Goal: Transaction & Acquisition: Download file/media

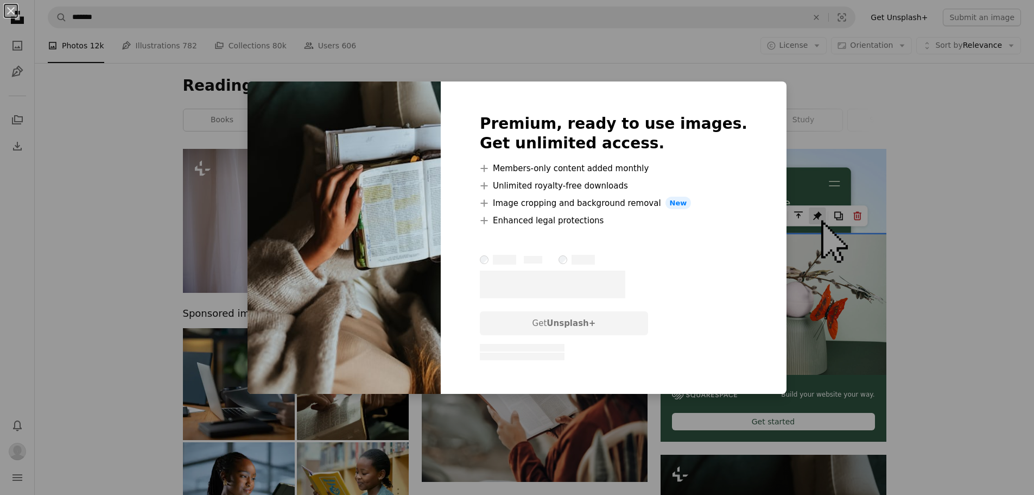
scroll to position [380, 0]
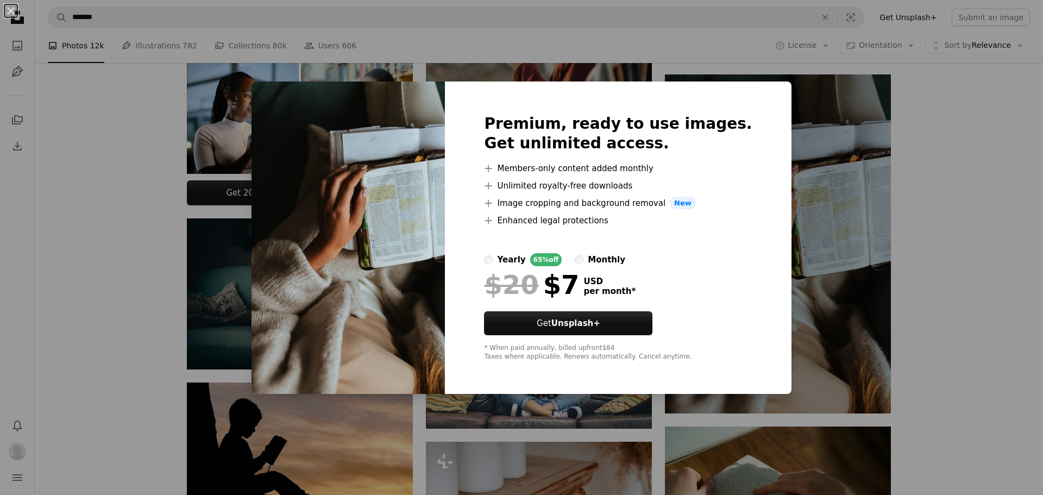
click at [908, 369] on div "An X shape Premium, ready to use images. Get unlimited access. A plus sign Memb…" at bounding box center [521, 247] width 1043 height 495
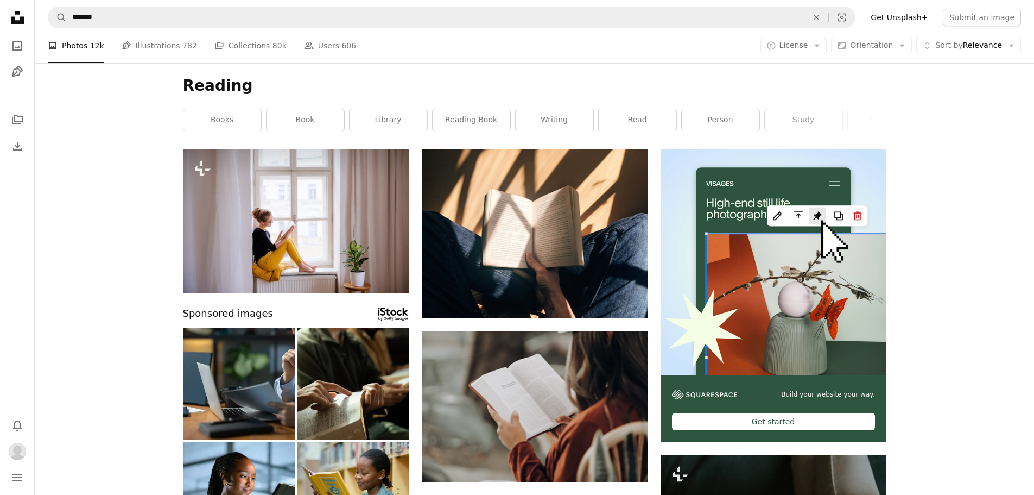
click at [822, 41] on icon "Arrow down" at bounding box center [817, 46] width 10 height 10
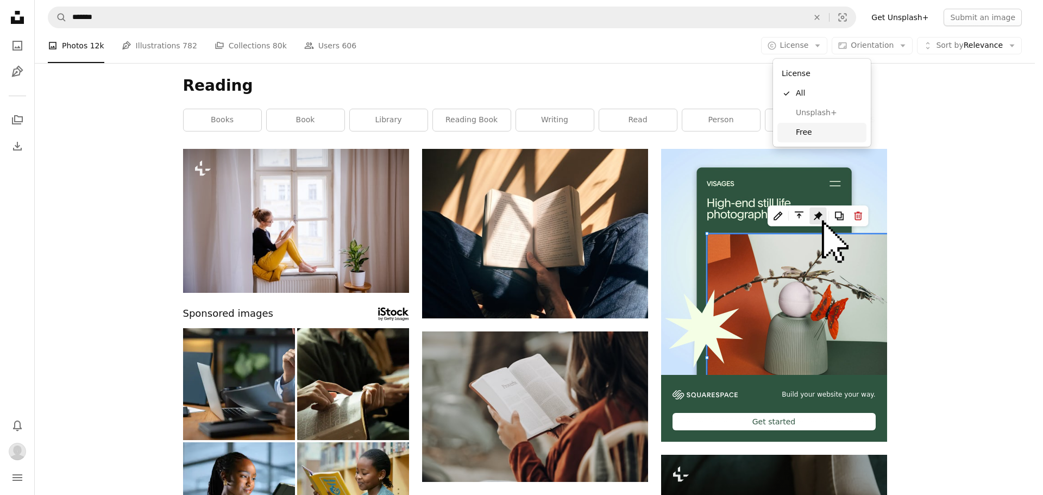
click at [796, 132] on span "Free" at bounding box center [829, 132] width 66 height 11
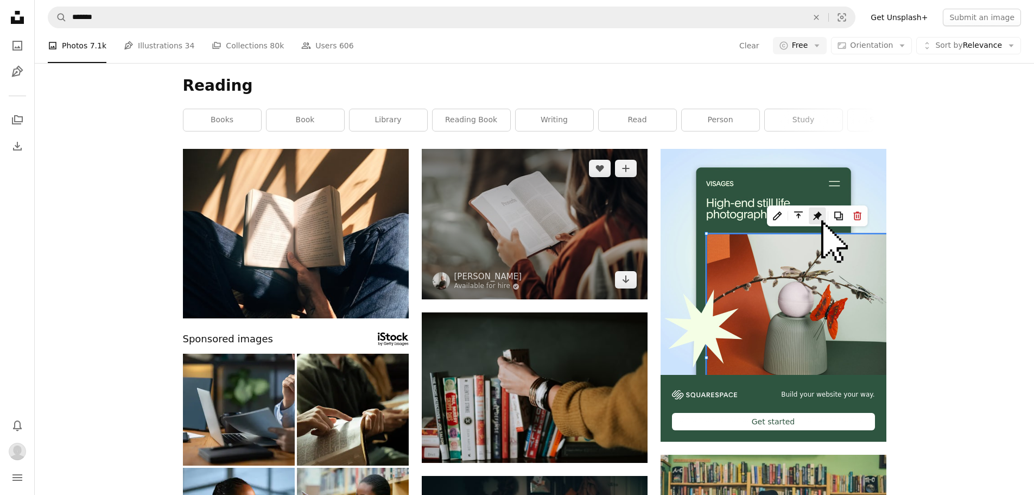
click at [623, 279] on icon "Arrow pointing down" at bounding box center [626, 279] width 9 height 13
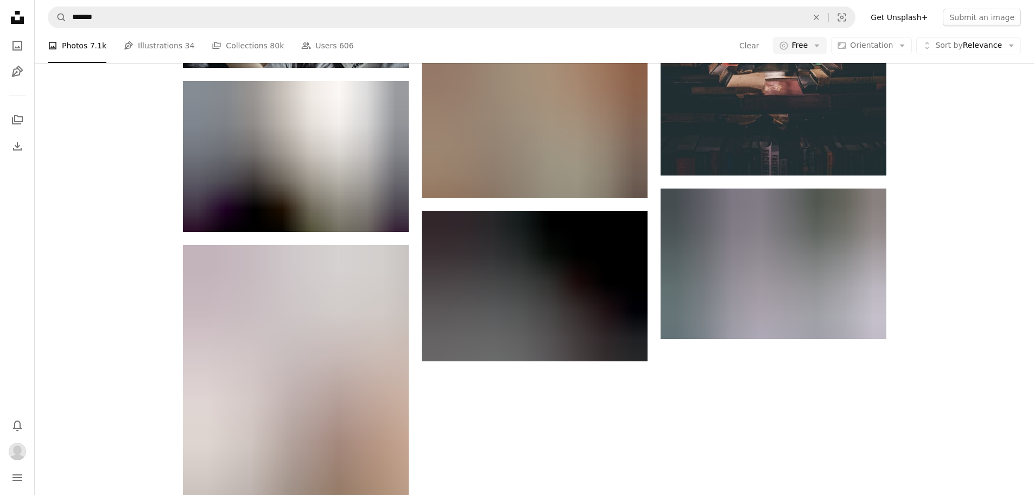
scroll to position [1249, 0]
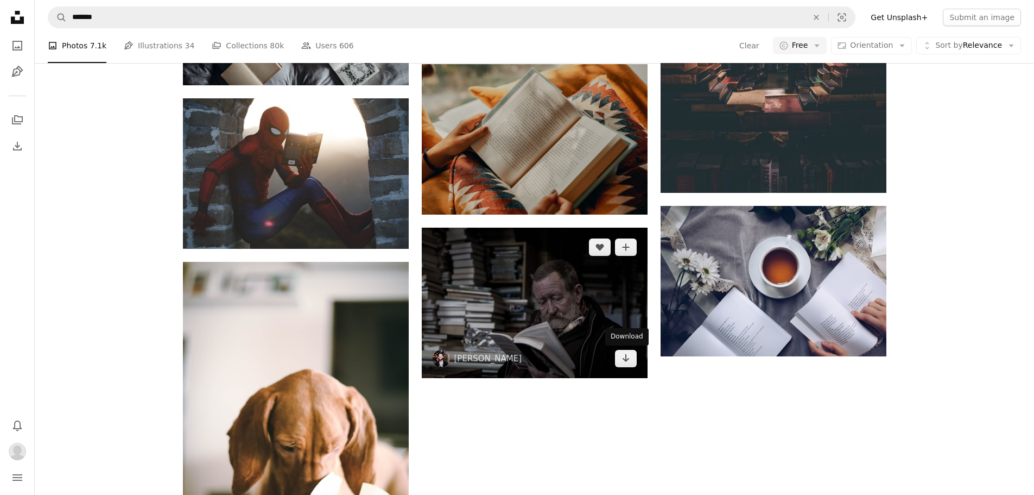
click at [630, 359] on icon "Arrow pointing down" at bounding box center [626, 357] width 9 height 13
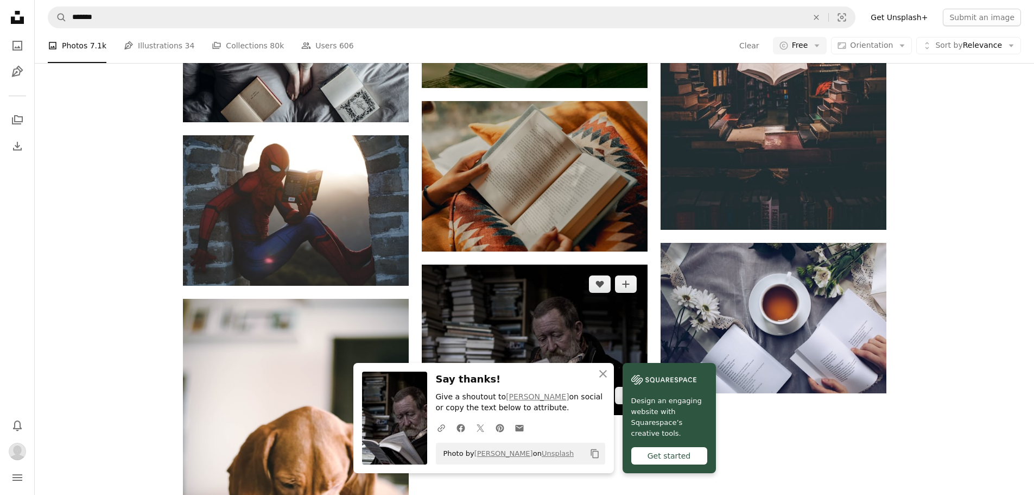
scroll to position [1195, 0]
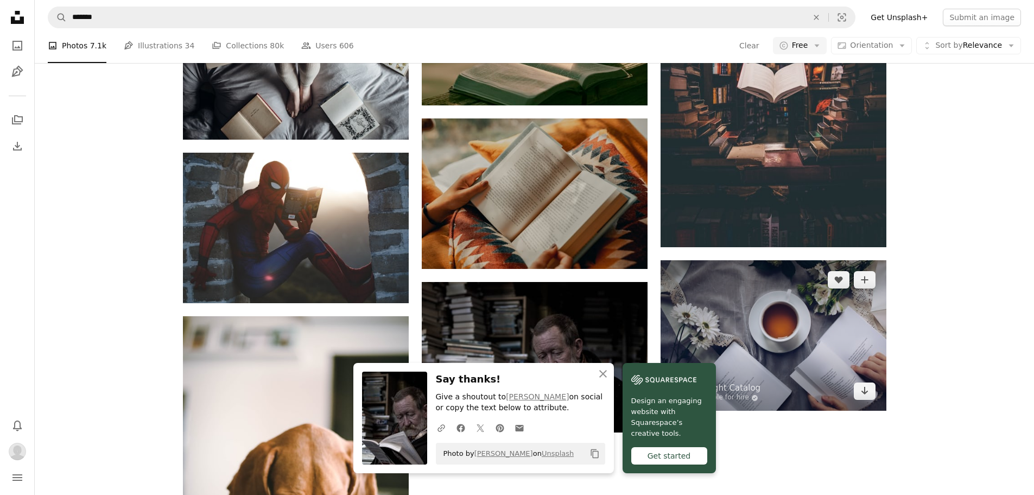
click at [867, 392] on icon "Download" at bounding box center [864, 391] width 7 height 8
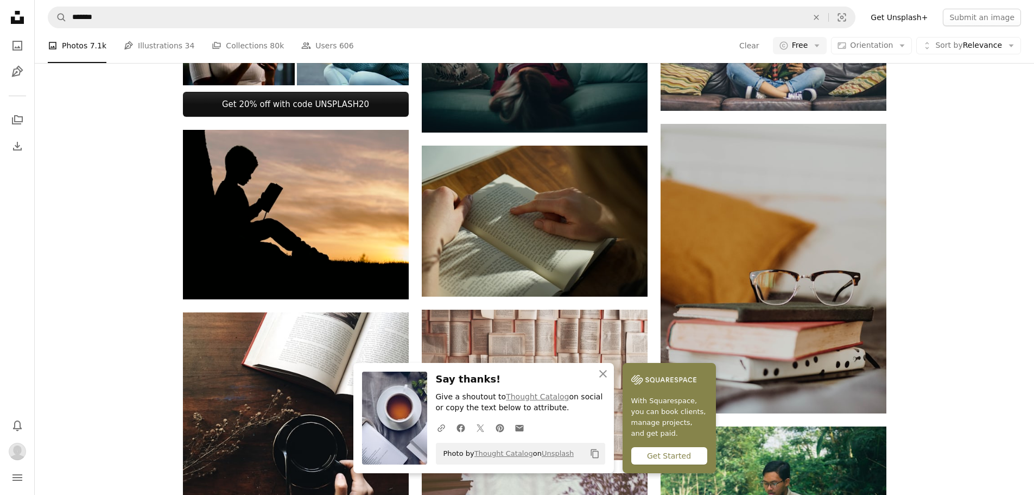
scroll to position [489, 0]
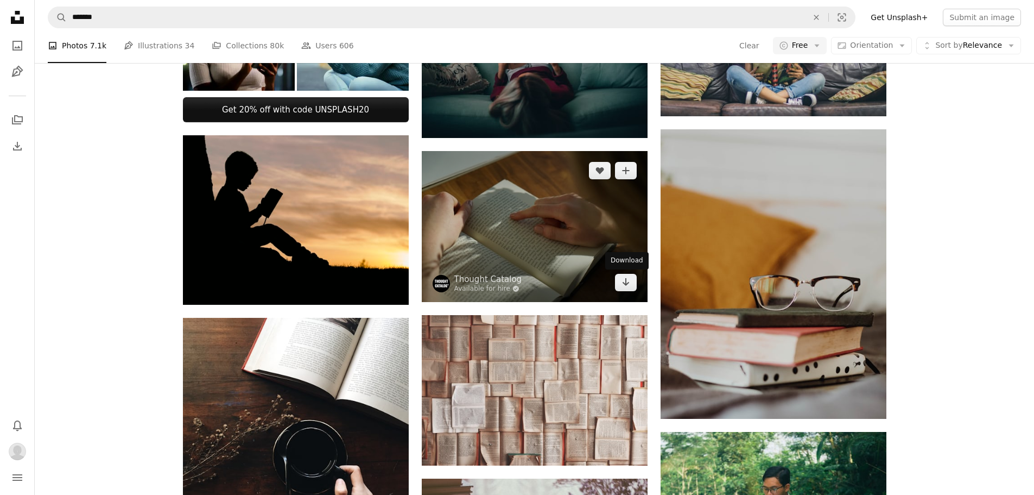
click at [632, 285] on link "Arrow pointing down" at bounding box center [626, 282] width 22 height 17
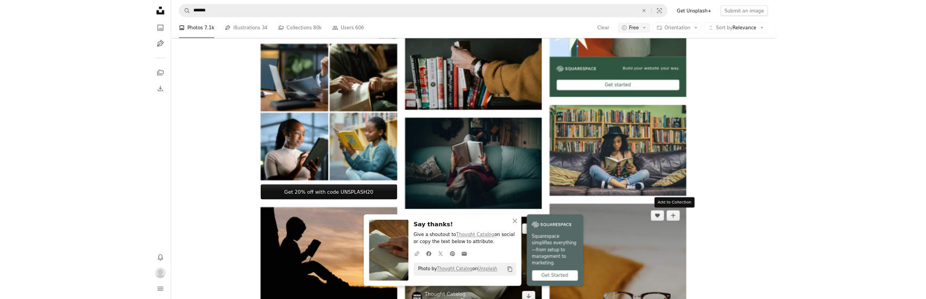
scroll to position [272, 0]
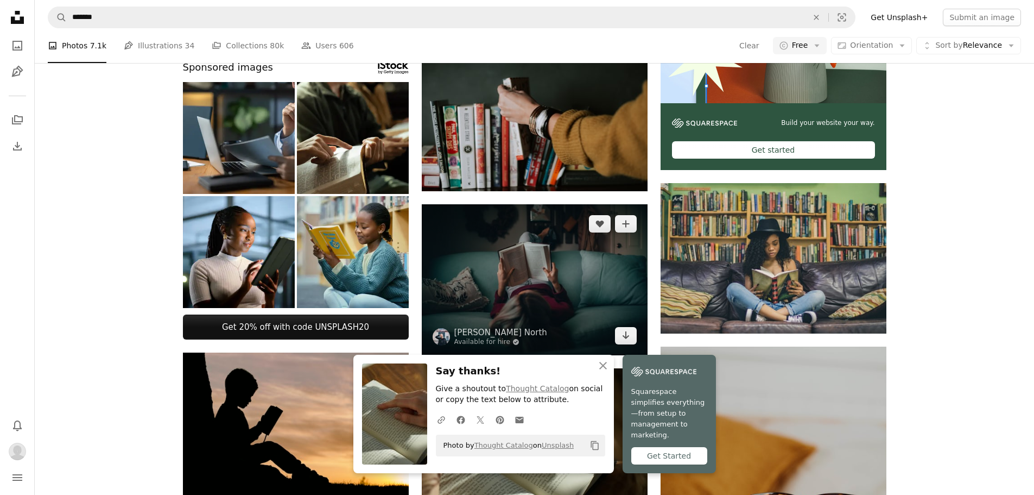
click at [630, 329] on icon "Arrow pointing down" at bounding box center [626, 335] width 9 height 13
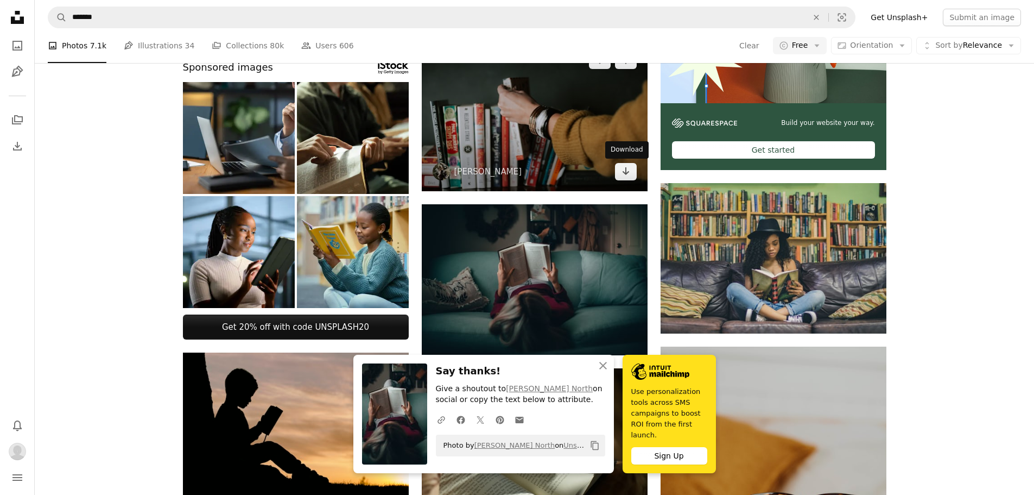
click at [622, 165] on icon "Arrow pointing down" at bounding box center [626, 171] width 9 height 13
